Goal: Task Accomplishment & Management: Use online tool/utility

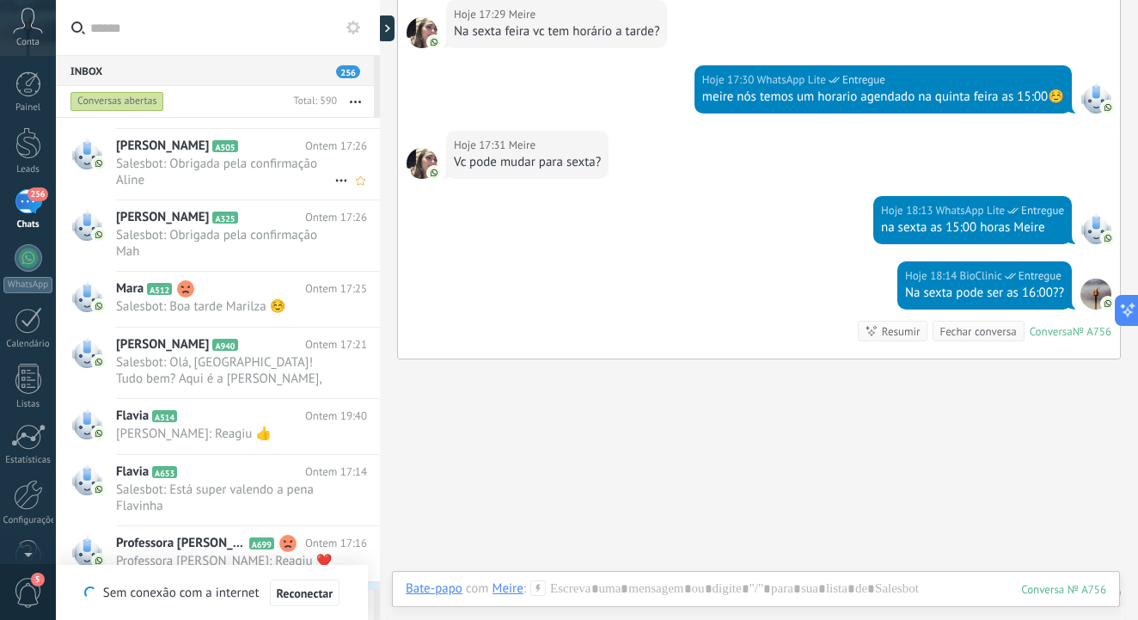
scroll to position [1898, 0]
click at [240, 361] on span "Salesbot: Olá, [GEOGRAPHIC_DATA]! Tudo bem? Aqui é a [PERSON_NAME], assistente …" at bounding box center [225, 368] width 218 height 33
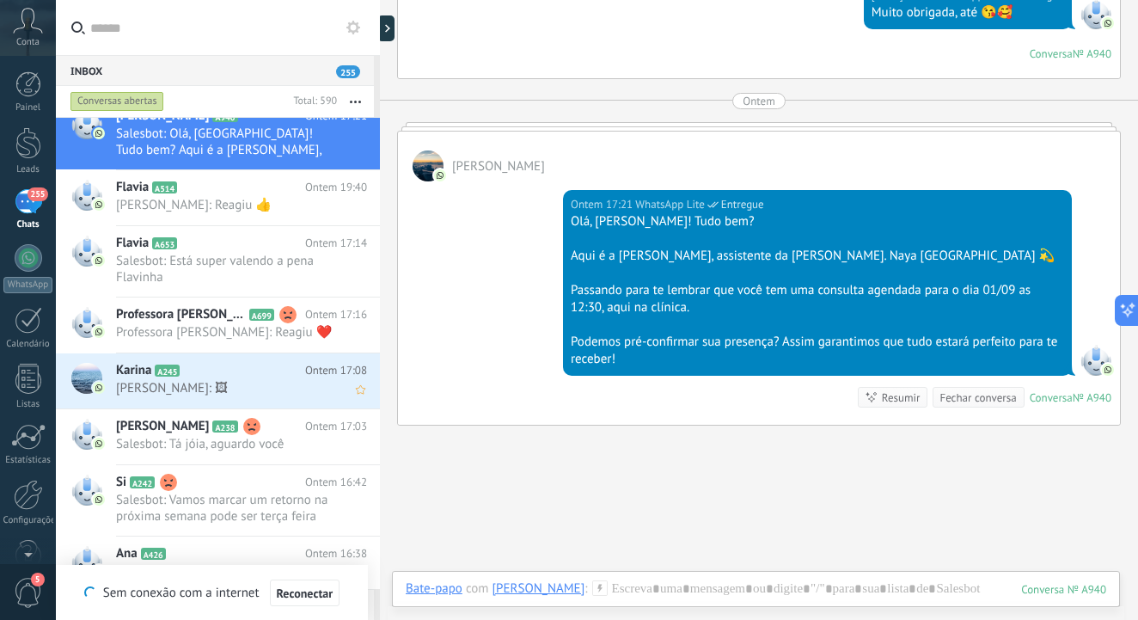
scroll to position [2151, 0]
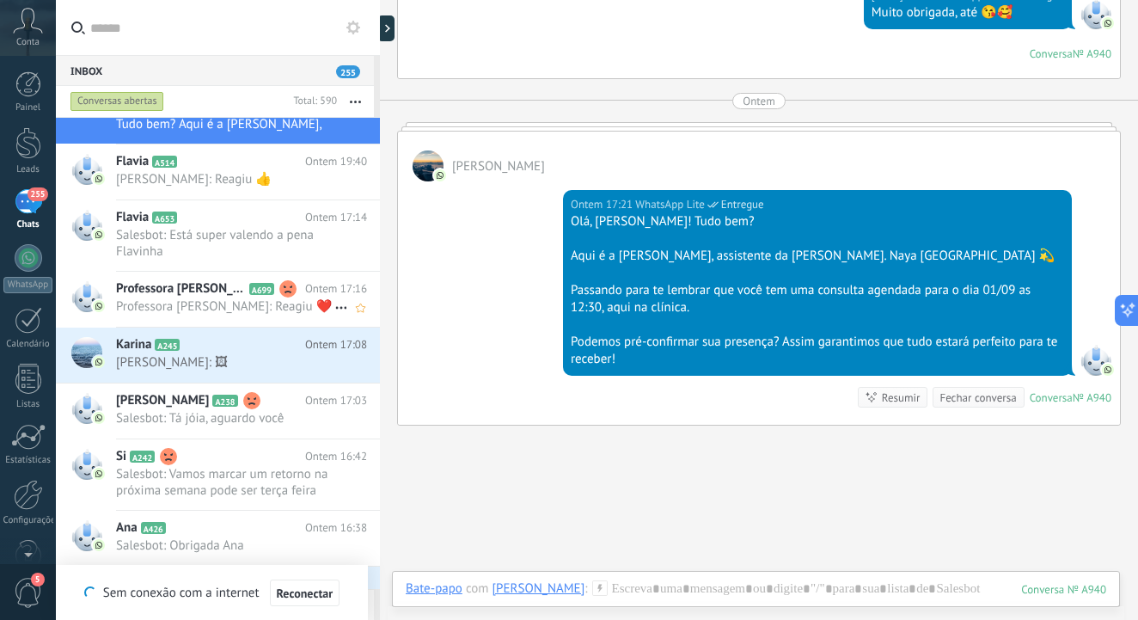
click at [286, 306] on span "Professora [PERSON_NAME]: Reagiu ❤️" at bounding box center [225, 306] width 218 height 16
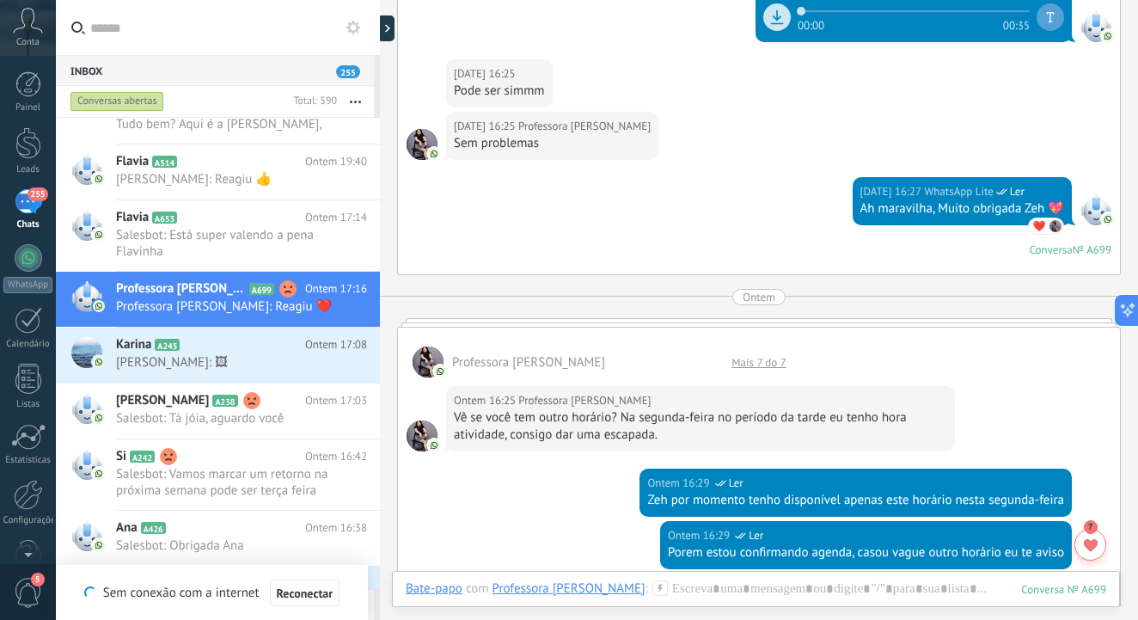
scroll to position [2786, 0]
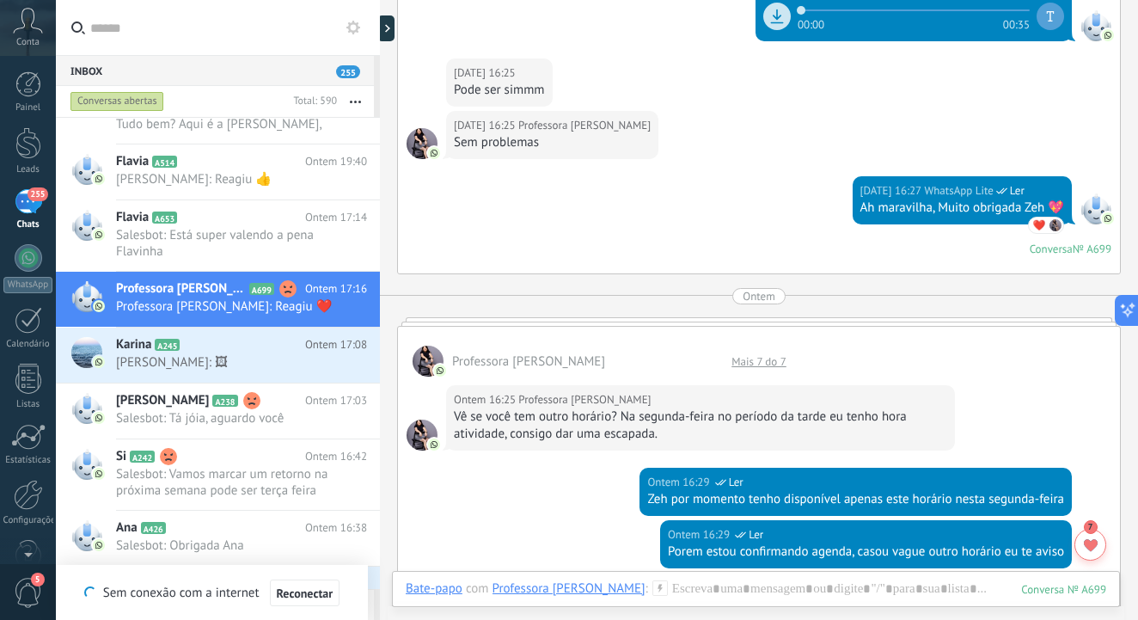
click at [674, 321] on div at bounding box center [759, 321] width 724 height 9
click at [749, 360] on div "Mais 7 do 7" at bounding box center [759, 361] width 72 height 15
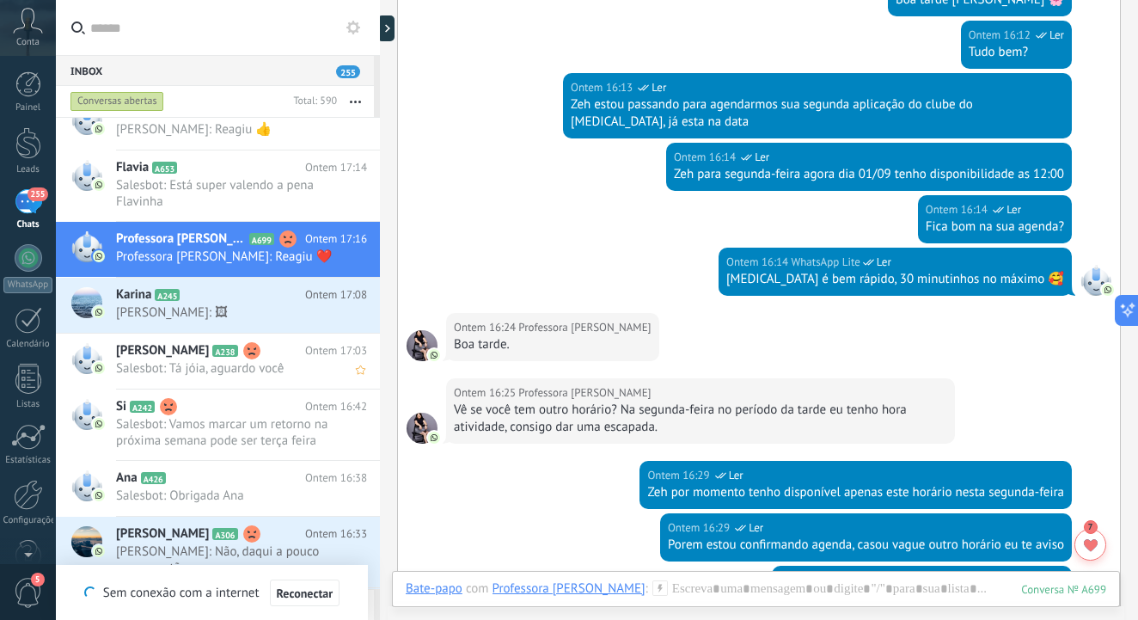
scroll to position [2226, 0]
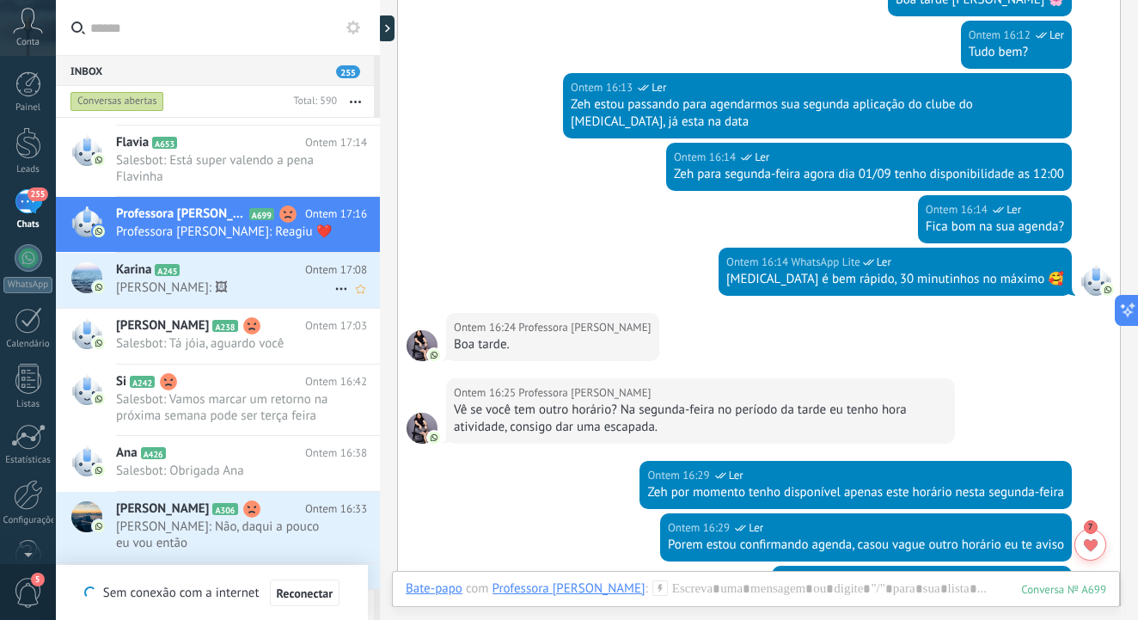
click at [257, 280] on span "[PERSON_NAME]: 🖼" at bounding box center [225, 287] width 218 height 16
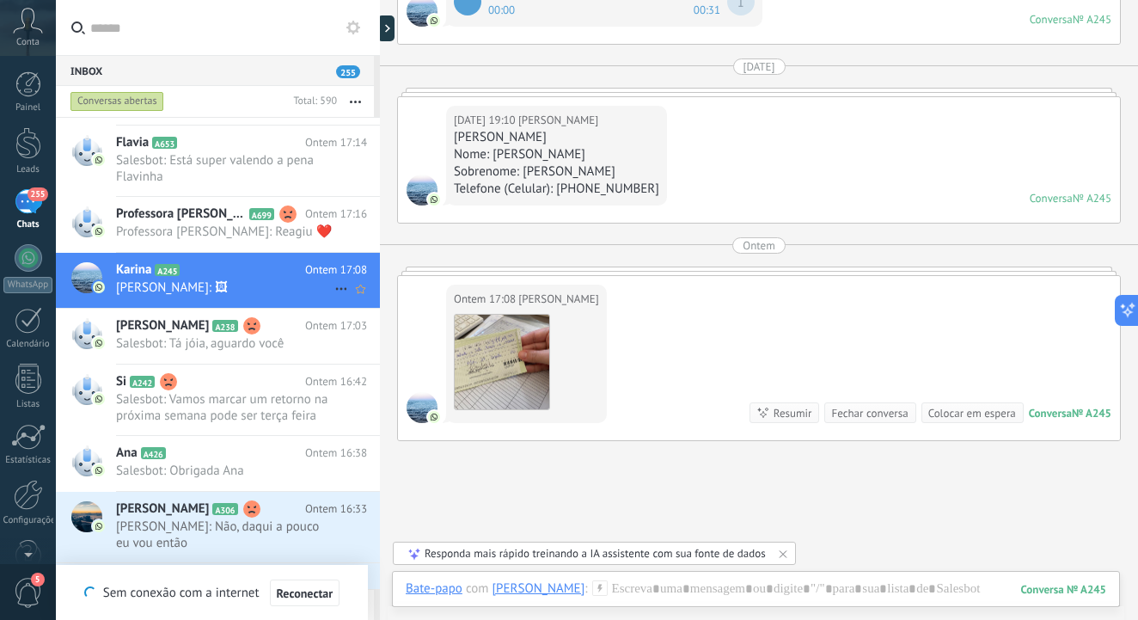
scroll to position [6966, 0]
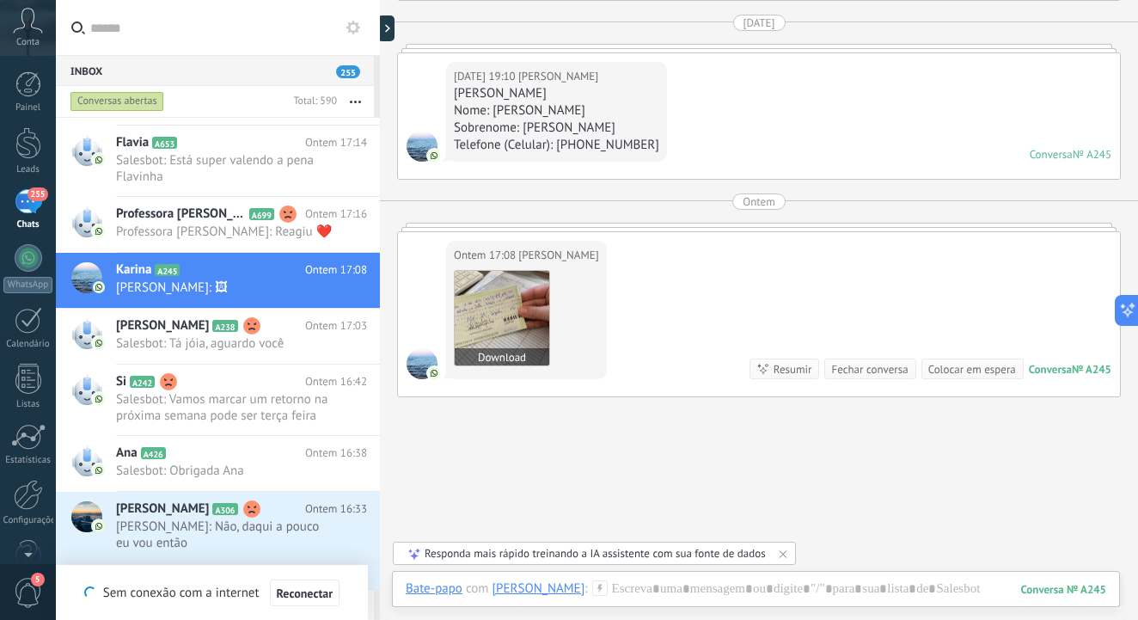
click at [510, 315] on img at bounding box center [502, 318] width 95 height 95
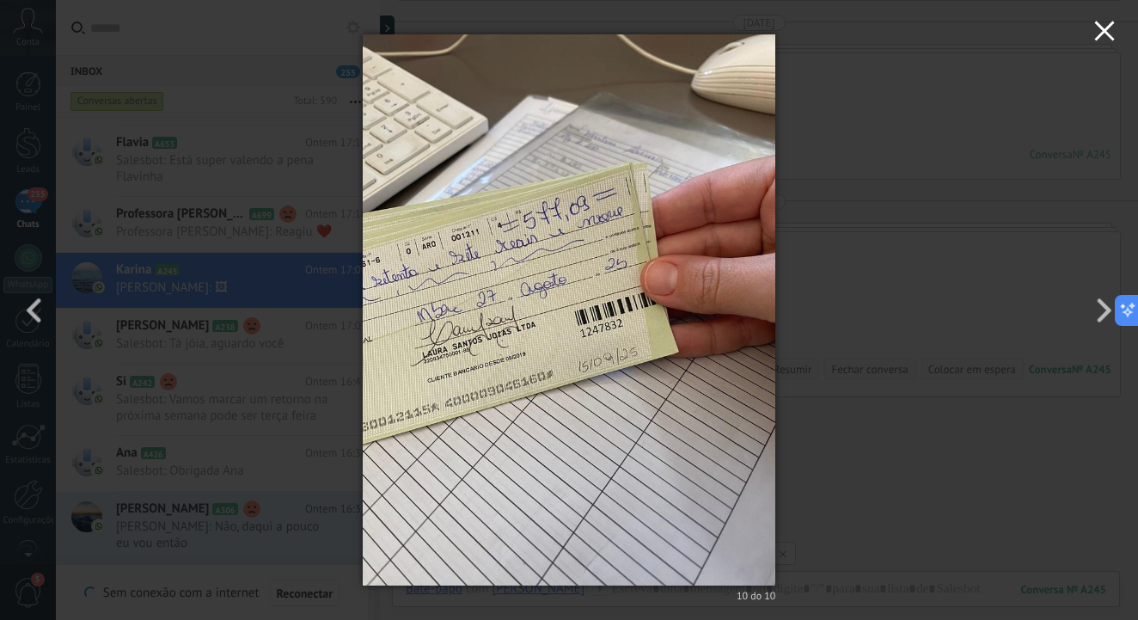
click at [1103, 34] on use "button" at bounding box center [1104, 31] width 20 height 20
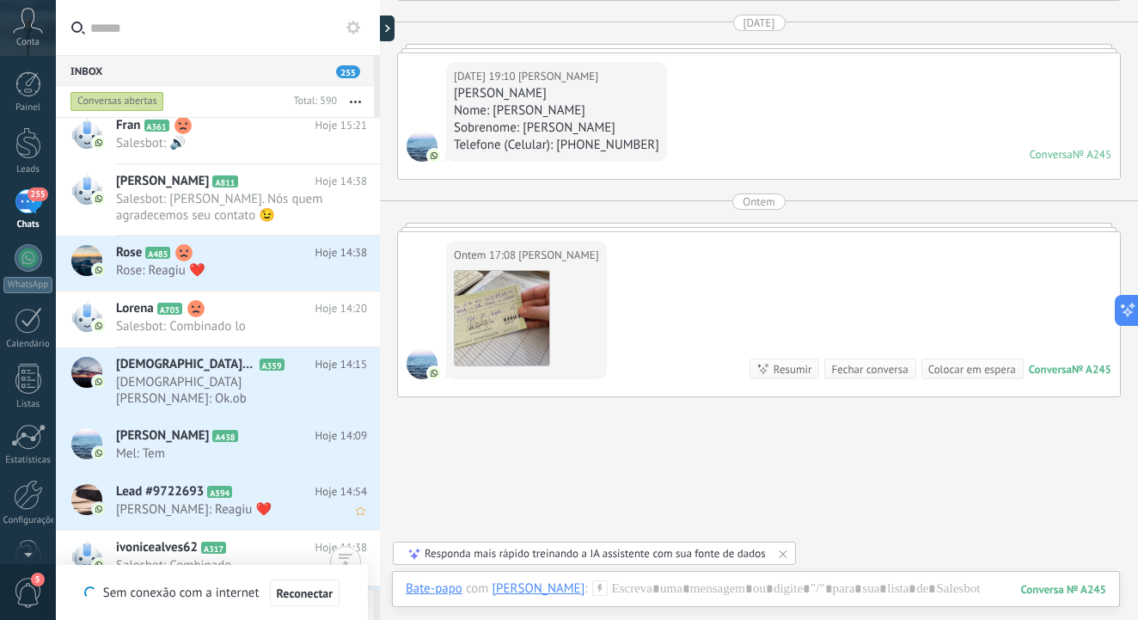
scroll to position [2976, 0]
click at [108, 25] on input "text" at bounding box center [228, 27] width 276 height 55
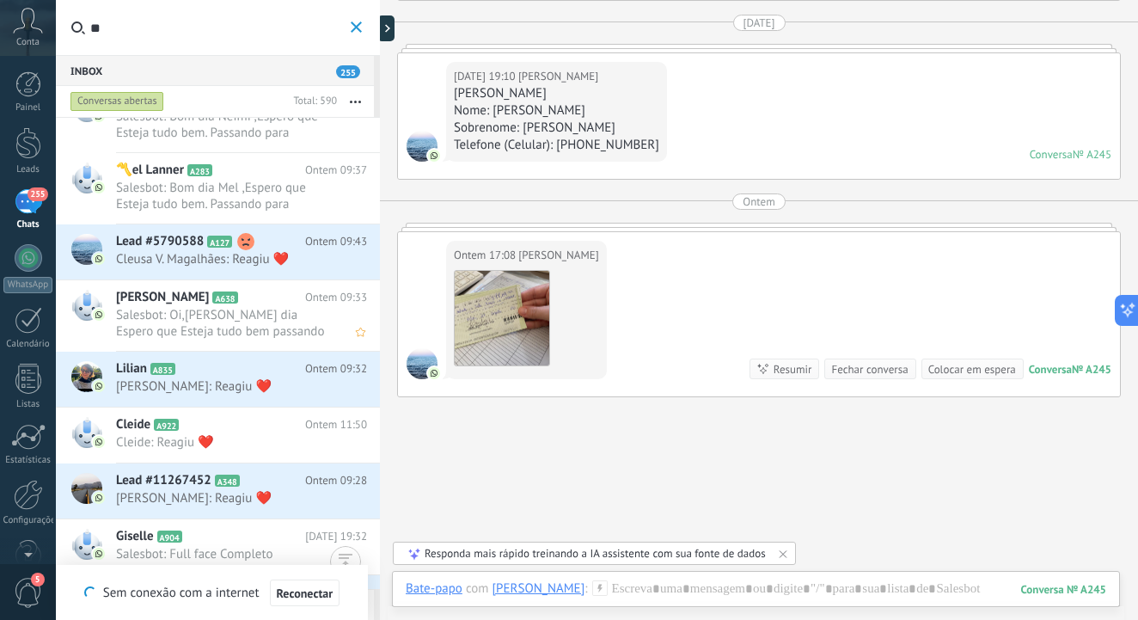
scroll to position [4437, 0]
type input "*"
